Goal: Communication & Community: Answer question/provide support

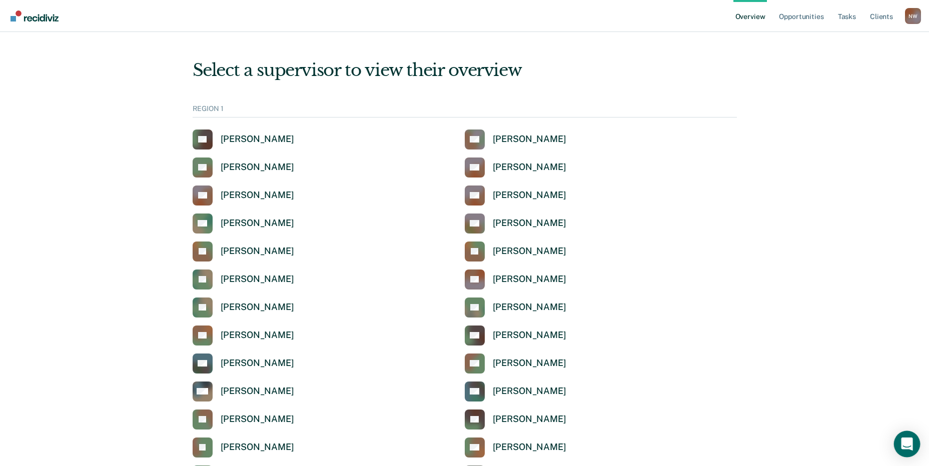
click at [913, 445] on div "Open Intercom Messenger" at bounding box center [907, 444] width 27 height 27
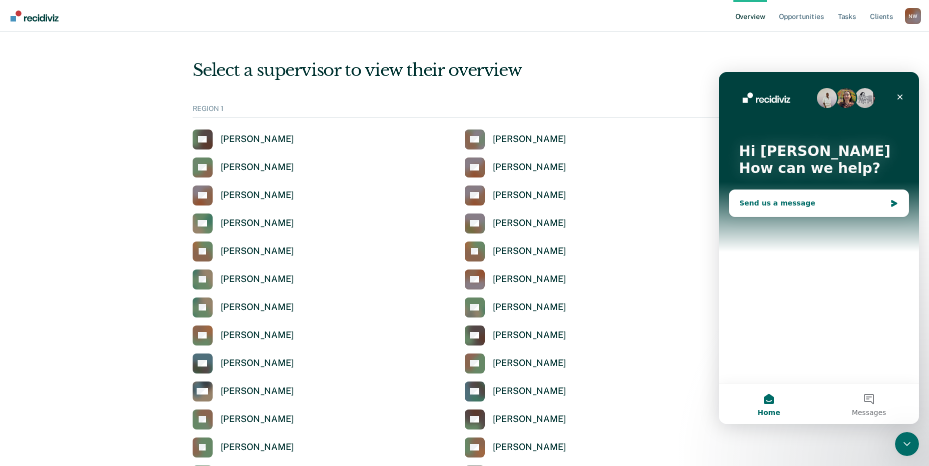
click at [818, 205] on div "Send us a message" at bounding box center [813, 203] width 147 height 11
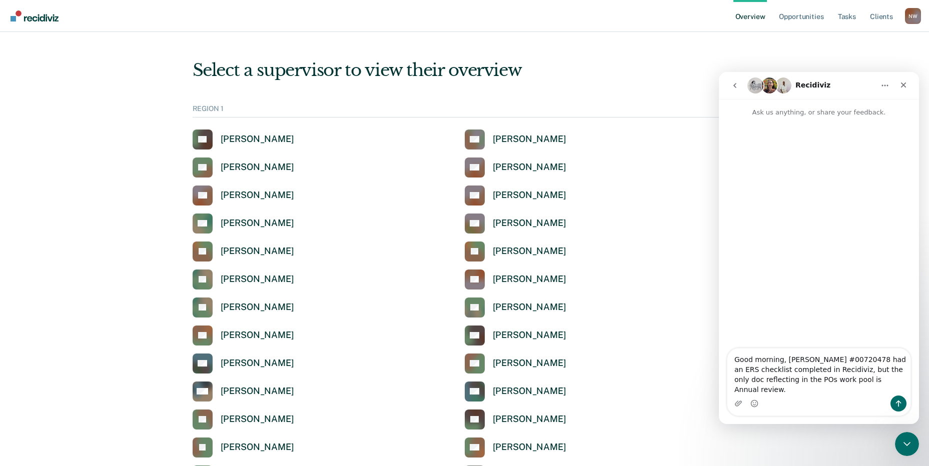
click at [885, 389] on textarea "Good morning, [PERSON_NAME] #00720478 had an ERS checklist completed in Recidiv…" at bounding box center [819, 372] width 183 height 47
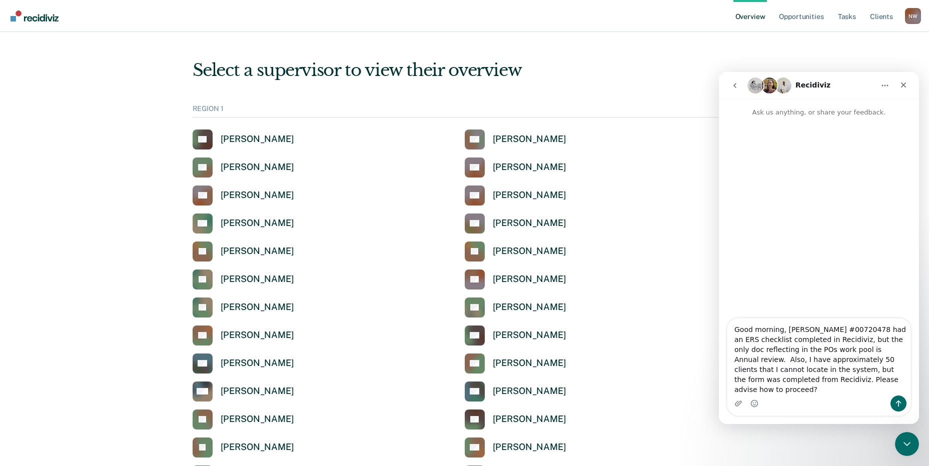
type textarea "Good morning, [PERSON_NAME] #00720478 had an ERS checklist completed in Recidiv…"
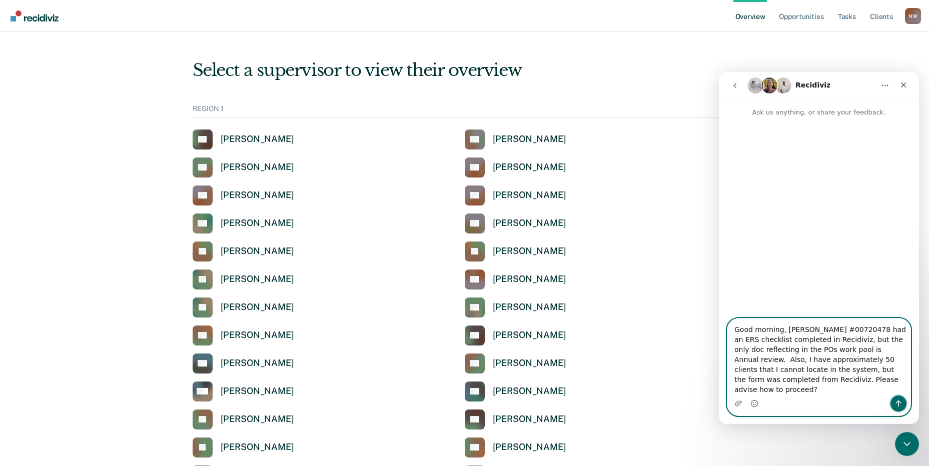
click at [898, 406] on icon "Send a message…" at bounding box center [899, 404] width 8 height 8
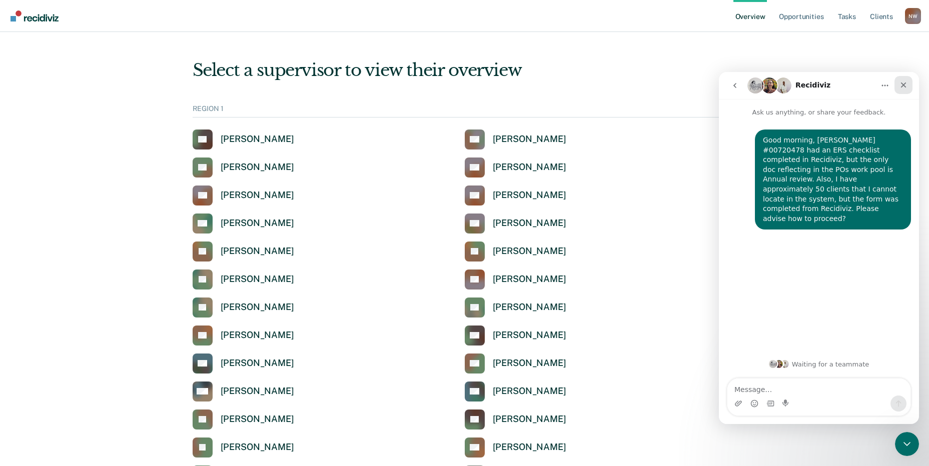
click at [905, 84] on icon "Close" at bounding box center [904, 86] width 6 height 6
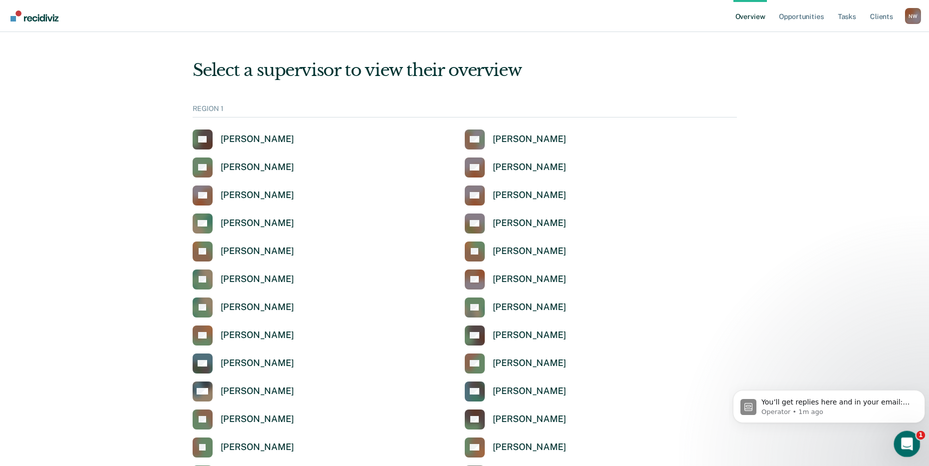
click at [908, 440] on icon "Open Intercom Messenger" at bounding box center [906, 443] width 17 height 17
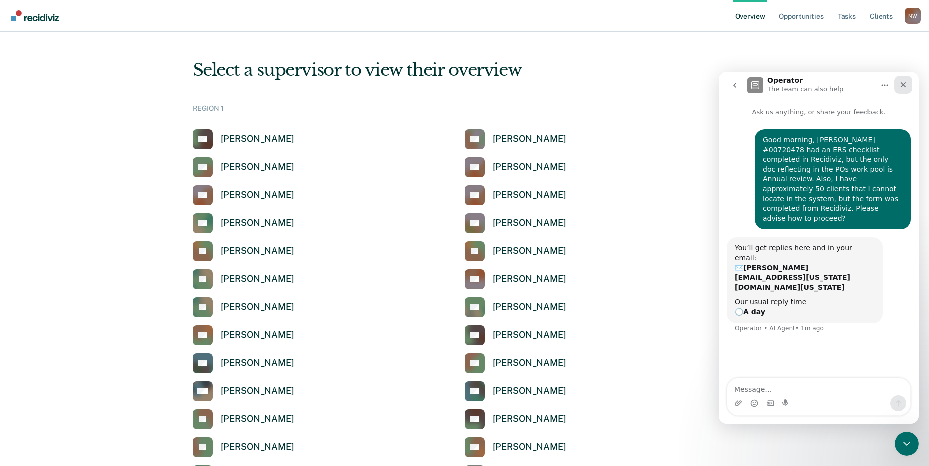
click at [900, 85] on icon "Close" at bounding box center [904, 85] width 8 height 8
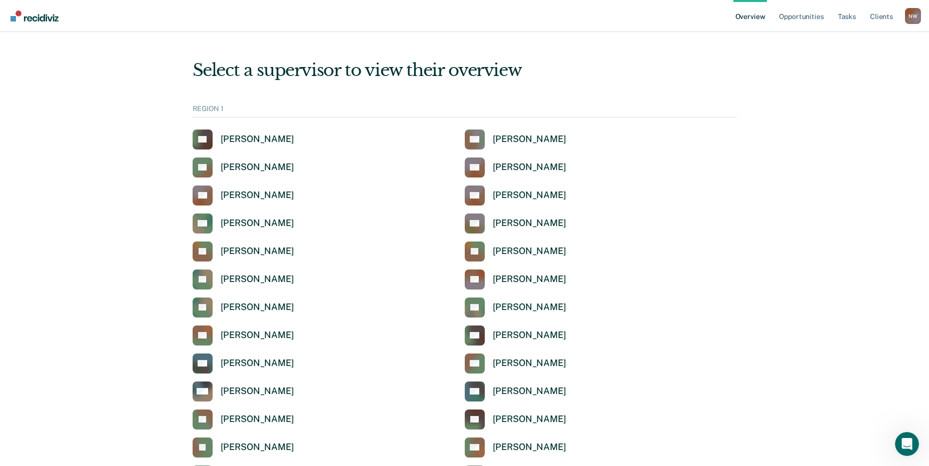
click at [908, 17] on div "N W" at bounding box center [913, 16] width 16 height 16
click at [865, 79] on link "Log Out" at bounding box center [873, 78] width 65 height 9
